Goal: Find specific page/section: Find specific page/section

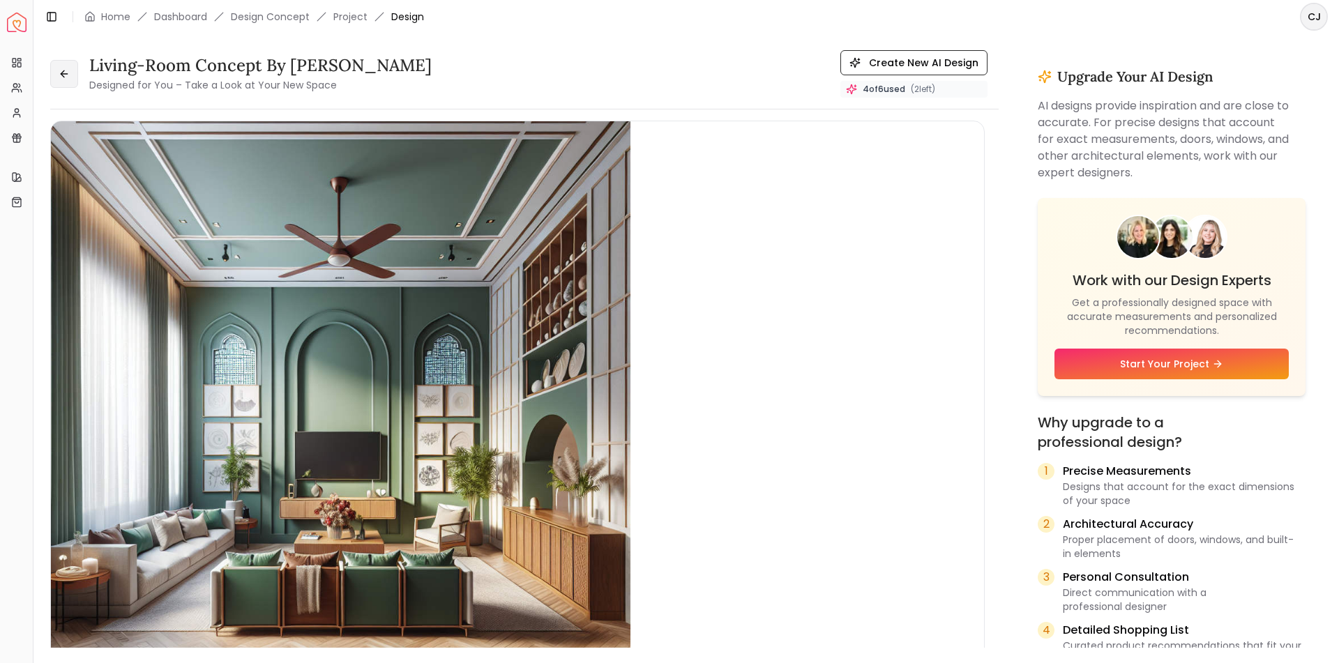
click at [61, 75] on icon at bounding box center [64, 73] width 11 height 11
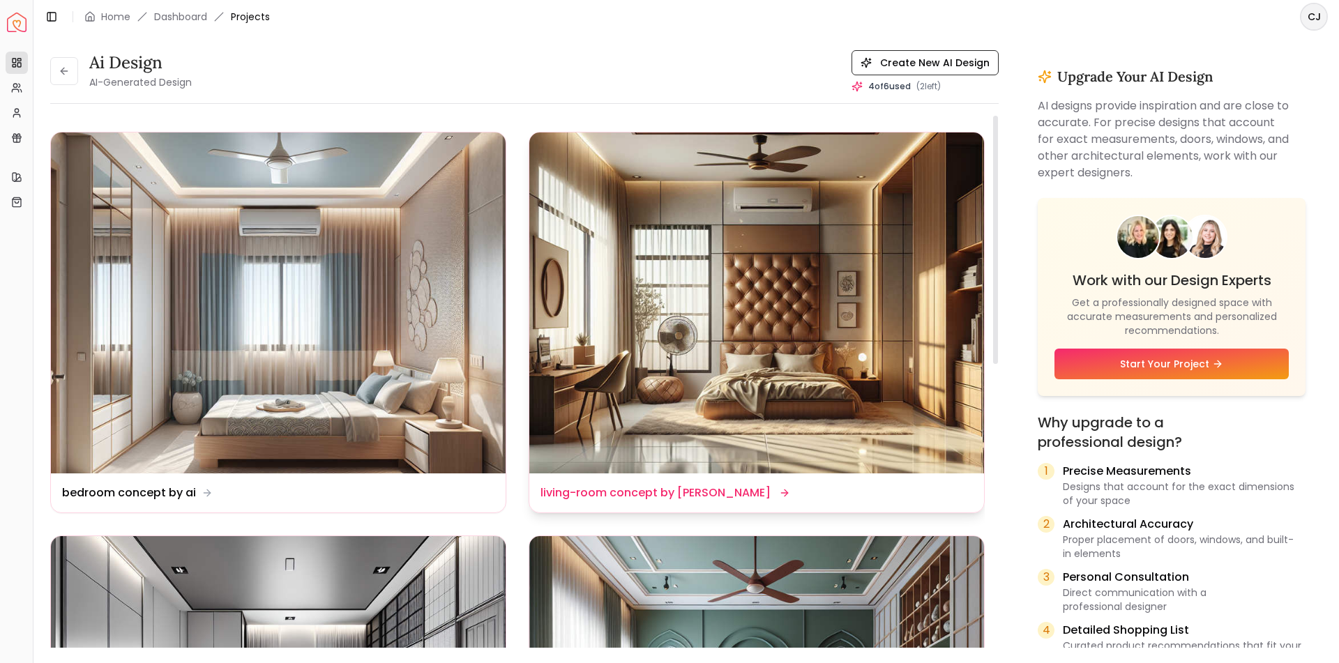
click at [665, 368] on img at bounding box center [756, 303] width 455 height 341
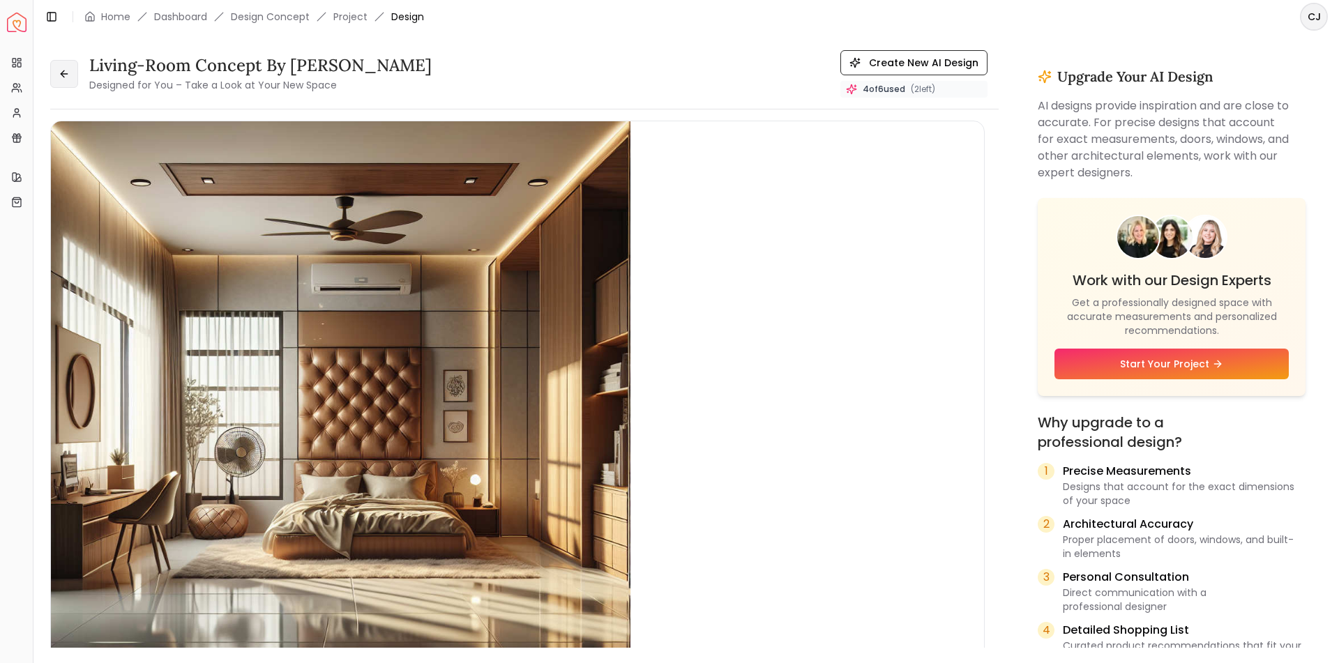
click at [67, 75] on icon at bounding box center [64, 73] width 11 height 11
